Goal: Transaction & Acquisition: Purchase product/service

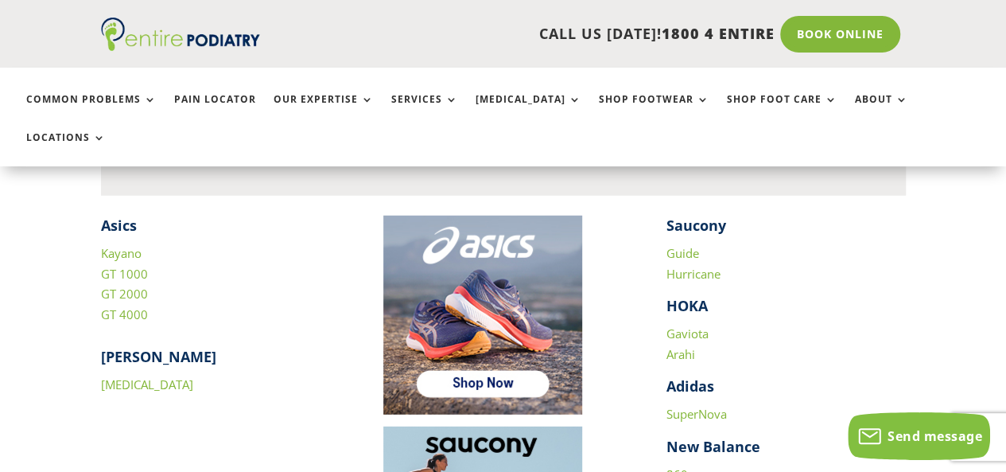
scroll to position [2162, 0]
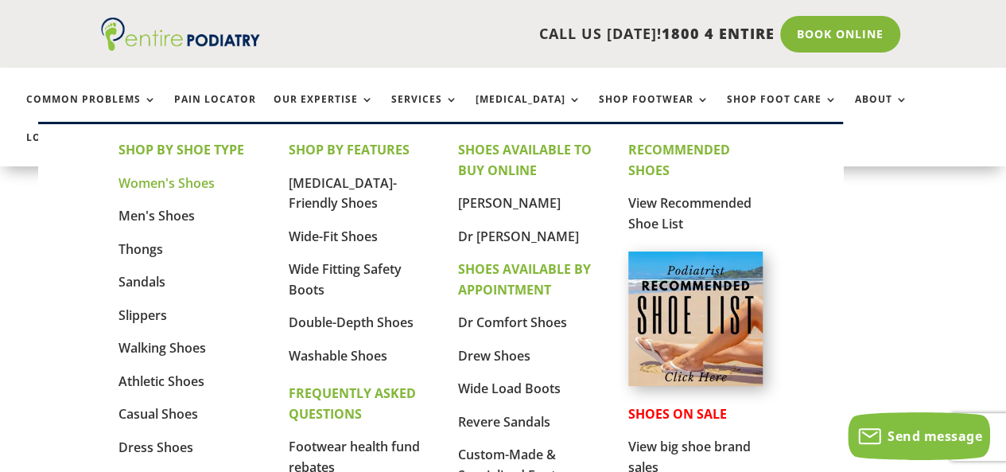
click at [194, 179] on link "Women's Shoes" at bounding box center [166, 182] width 96 height 17
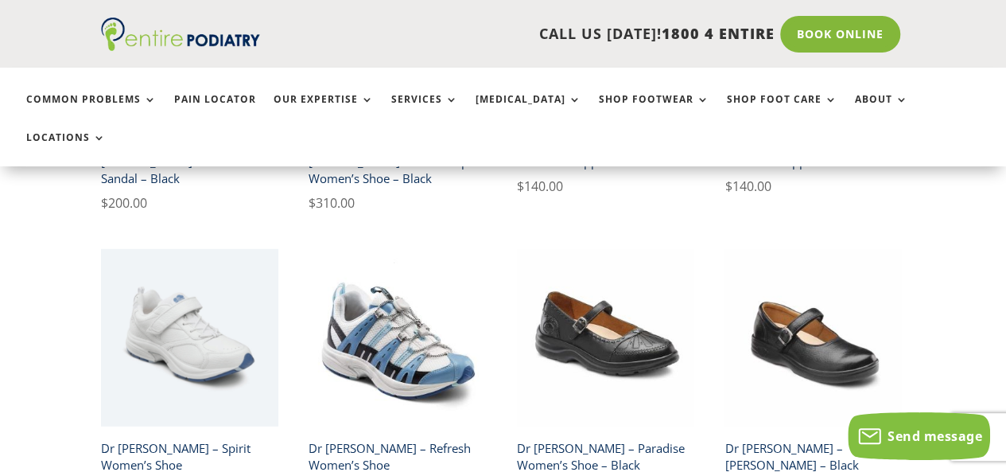
scroll to position [2482, 0]
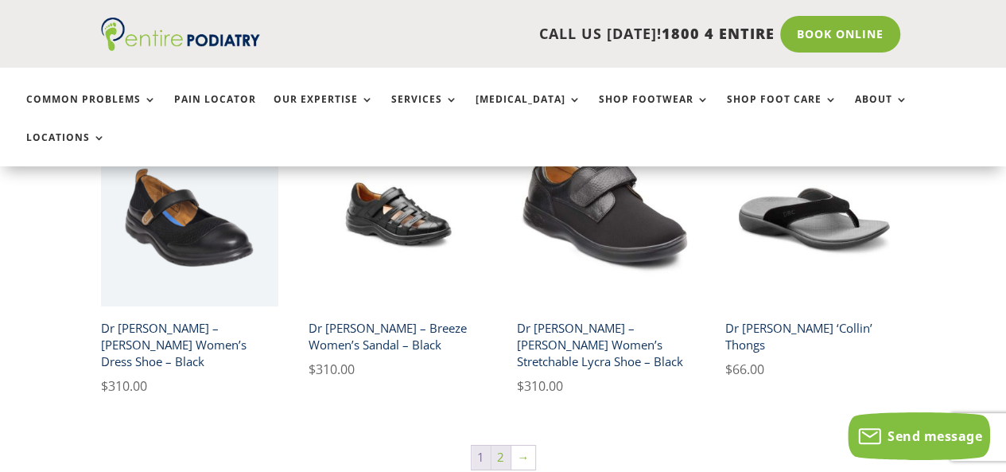
click at [498, 445] on link "2" at bounding box center [500, 457] width 19 height 24
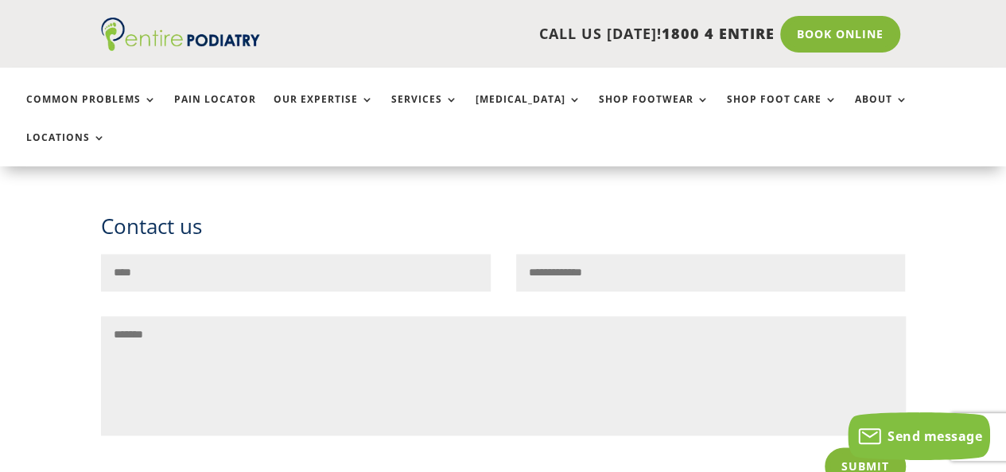
scroll to position [1002, 0]
